Goal: Information Seeking & Learning: Learn about a topic

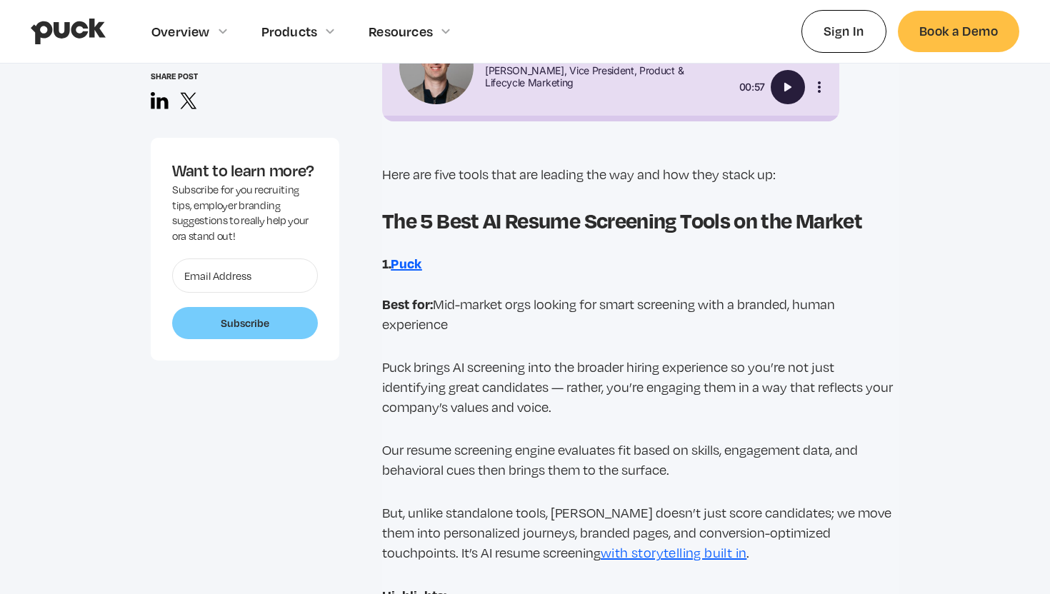
scroll to position [2200, 0]
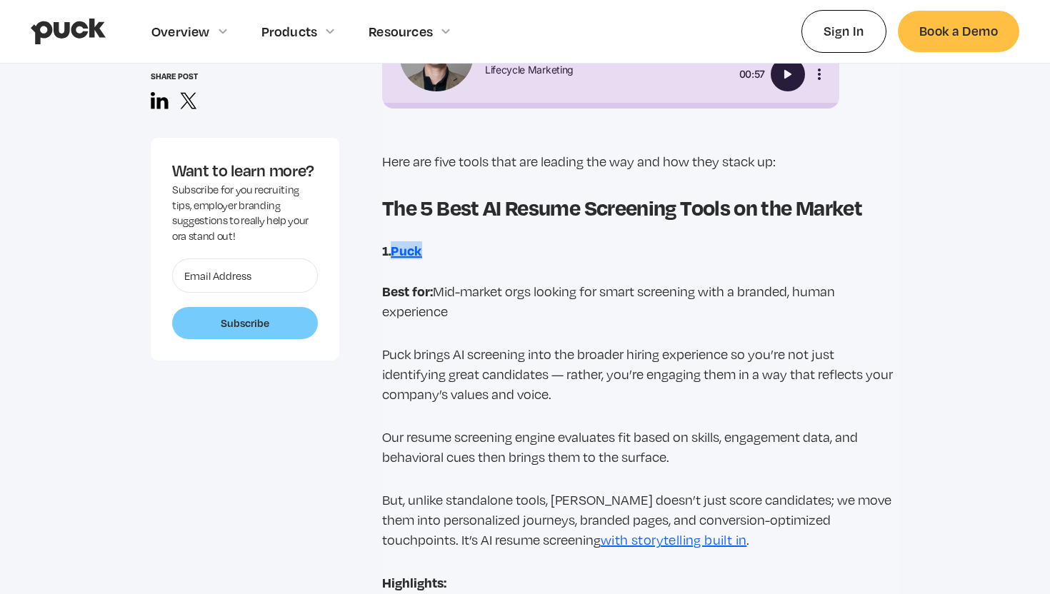
drag, startPoint x: 432, startPoint y: 252, endPoint x: 396, endPoint y: 254, distance: 35.8
click at [396, 254] on h3 "1. [GEOGRAPHIC_DATA]" at bounding box center [640, 251] width 517 height 16
copy strong "Puck"
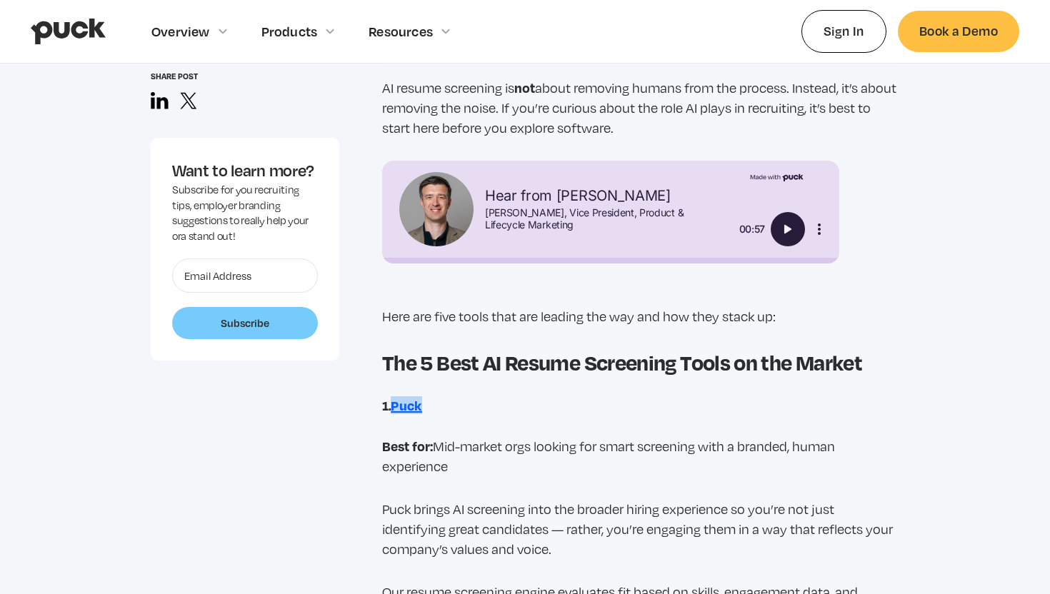
scroll to position [2049, 0]
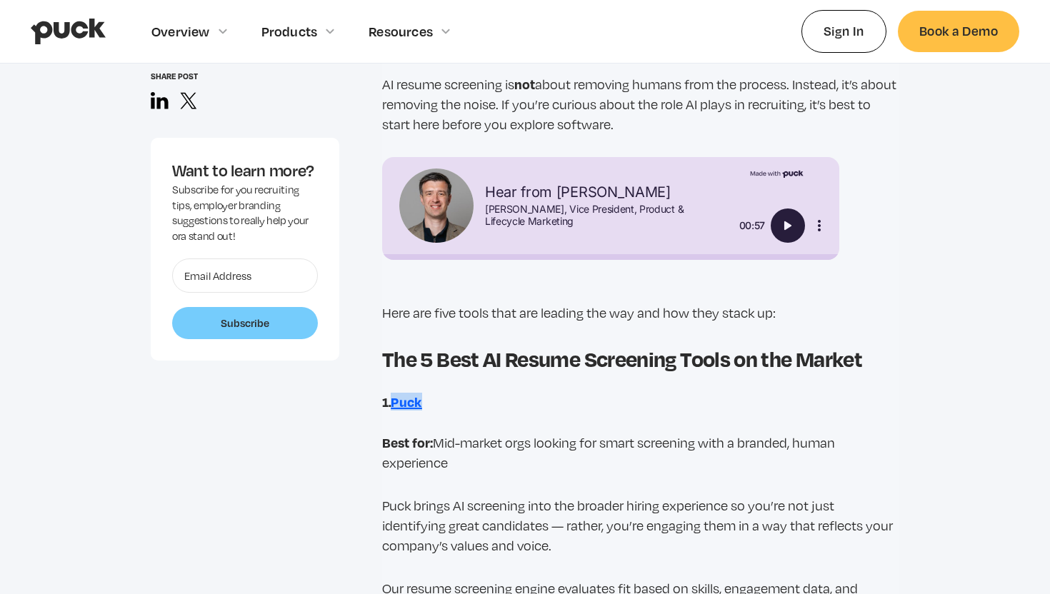
click at [415, 400] on strong "Puck" at bounding box center [406, 402] width 31 height 18
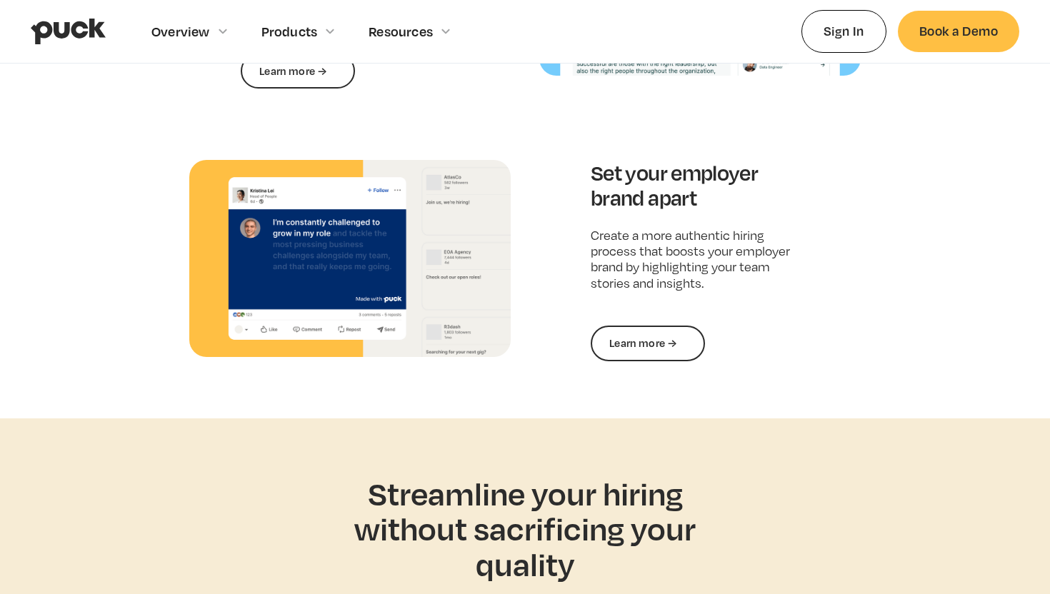
scroll to position [2117, 0]
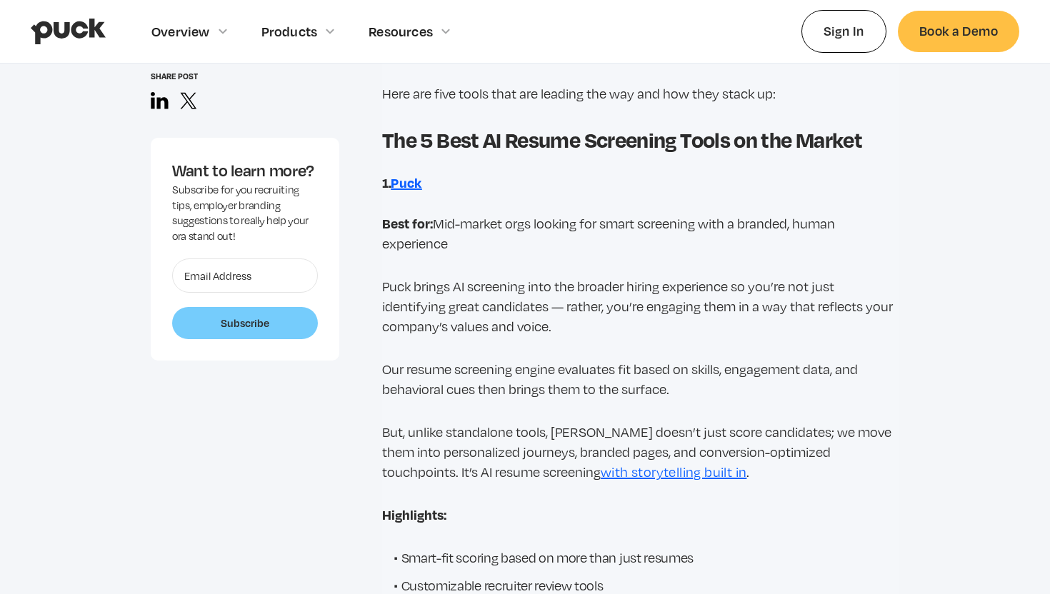
scroll to position [2333, 0]
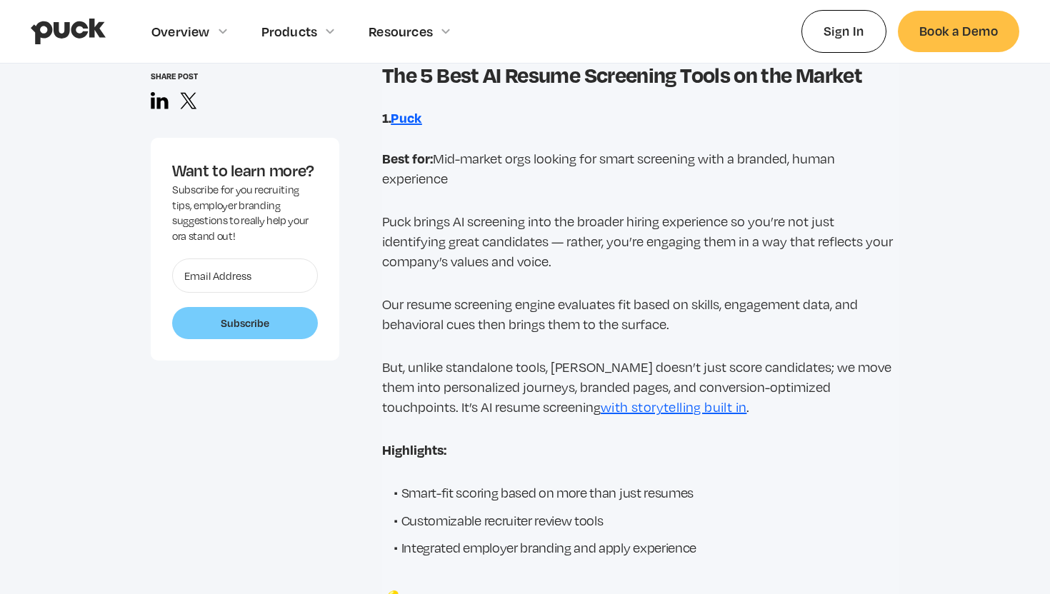
drag, startPoint x: 470, startPoint y: 309, endPoint x: 396, endPoint y: 309, distance: 74.3
copy strong "[URL]"
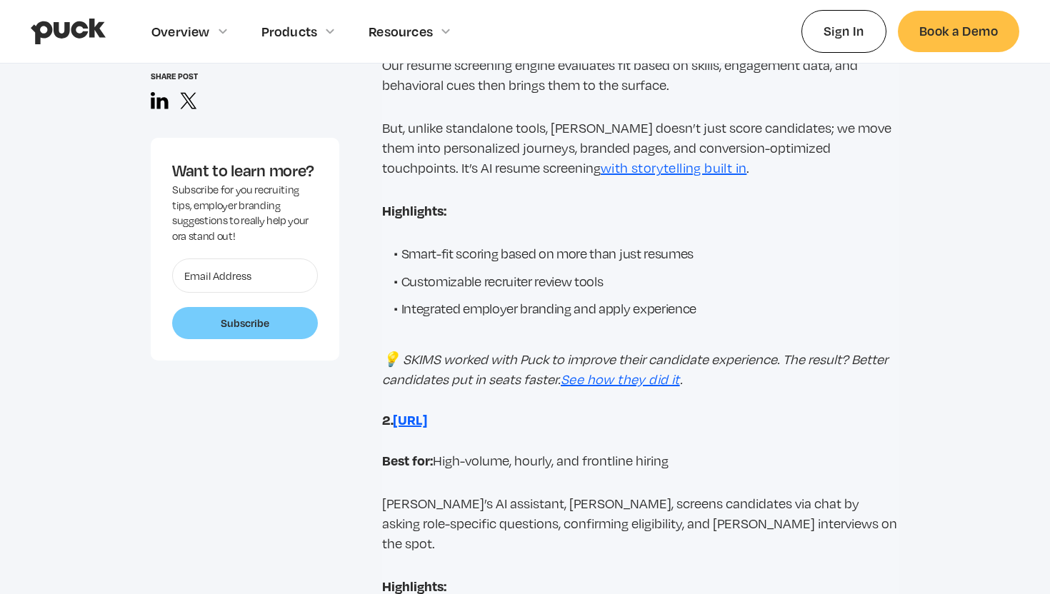
scroll to position [2664, 0]
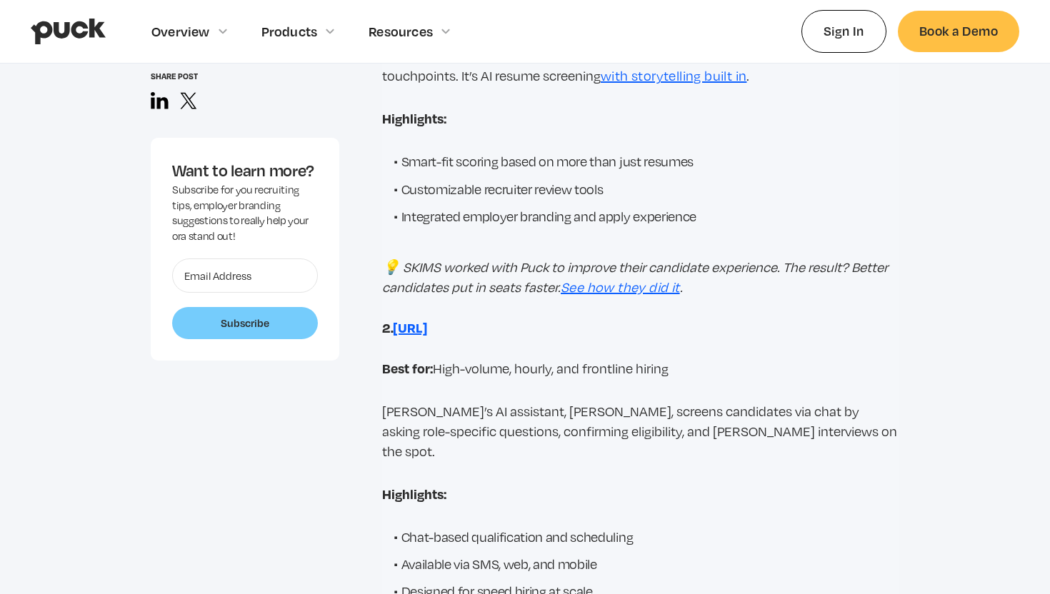
drag, startPoint x: 456, startPoint y: 271, endPoint x: 395, endPoint y: 269, distance: 60.7
copy strong "HireVue"
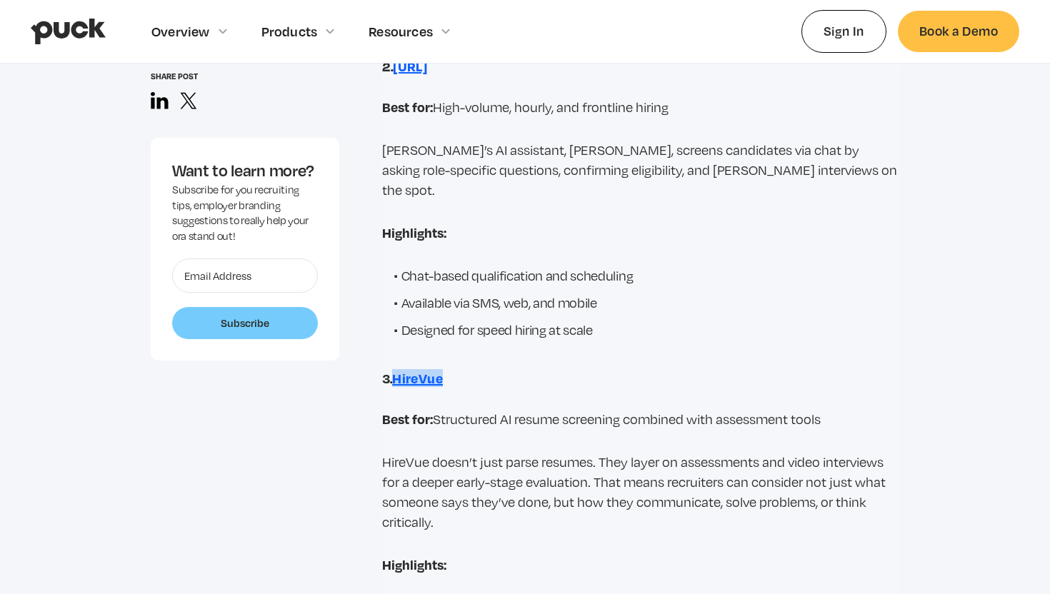
scroll to position [2987, 0]
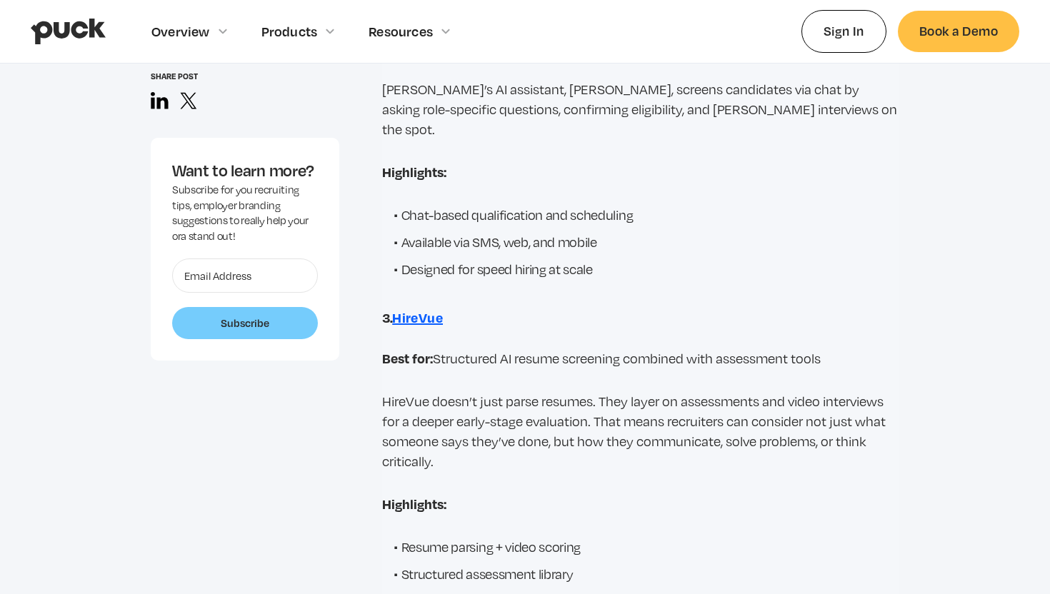
drag, startPoint x: 452, startPoint y: 284, endPoint x: 396, endPoint y: 282, distance: 56.5
copy strong "Fetcher"
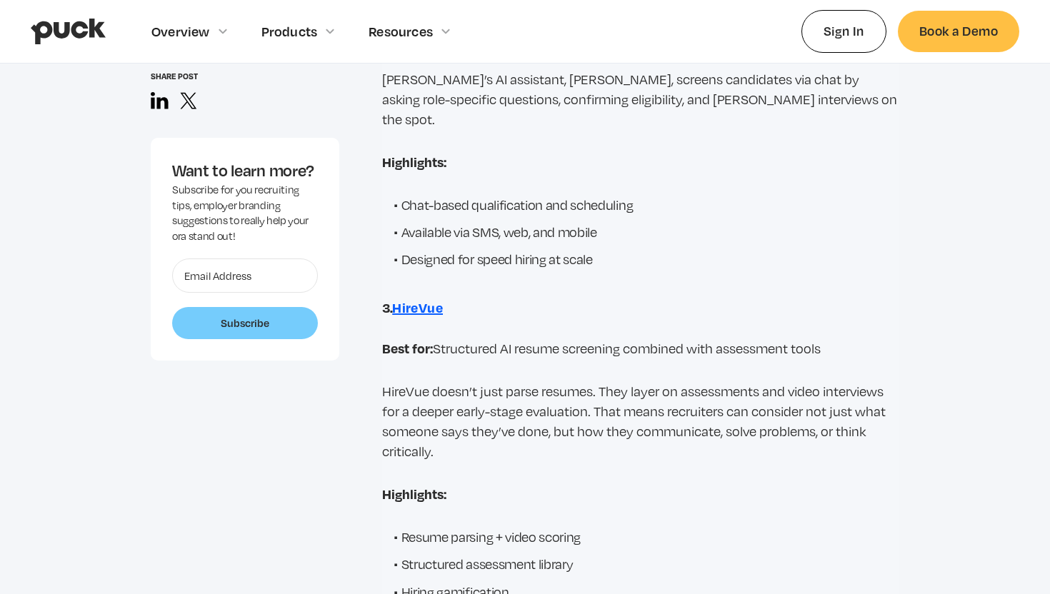
scroll to position [3174, 0]
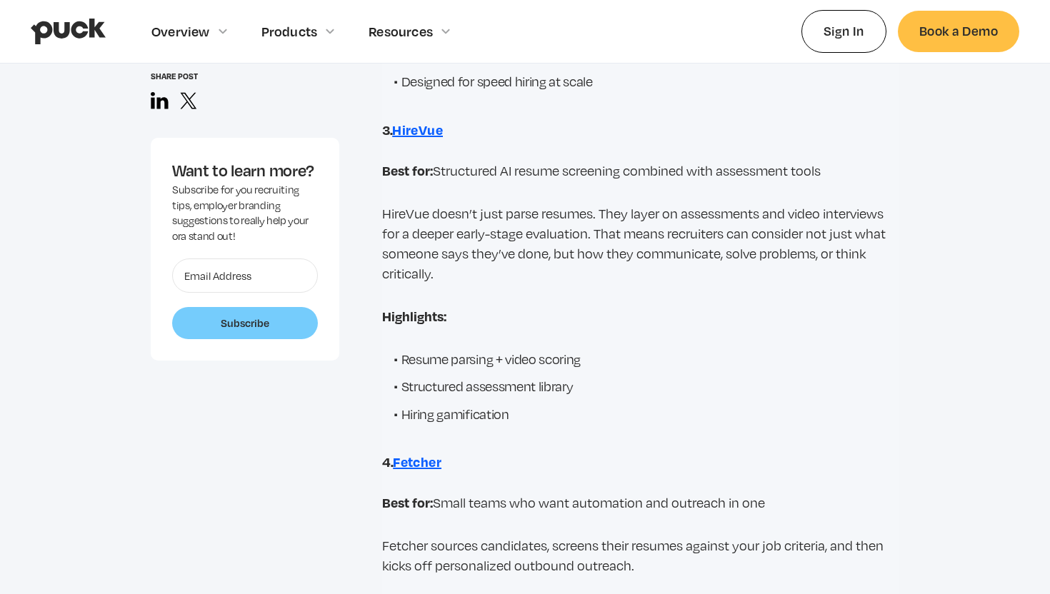
drag, startPoint x: 476, startPoint y: 388, endPoint x: 397, endPoint y: 383, distance: 78.7
copy strong "Eightfold AI"
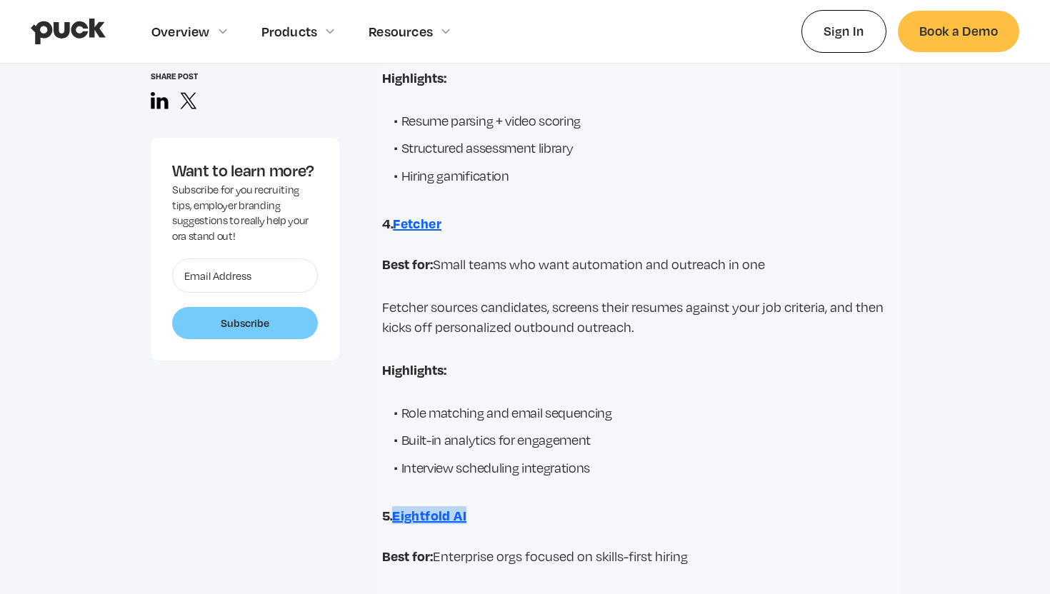
scroll to position [3500, 0]
